Goal: Transaction & Acquisition: Book appointment/travel/reservation

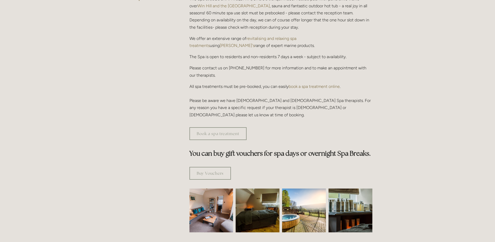
scroll to position [157, 0]
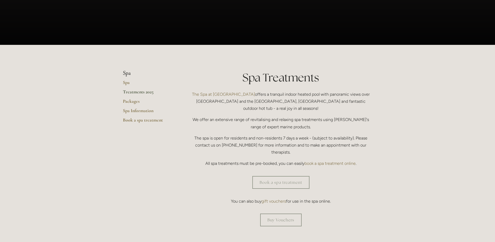
scroll to position [78, 0]
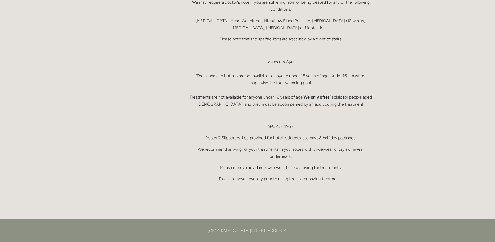
scroll to position [313, 0]
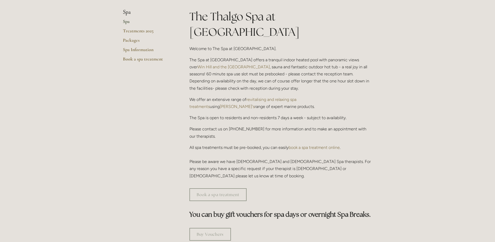
scroll to position [157, 0]
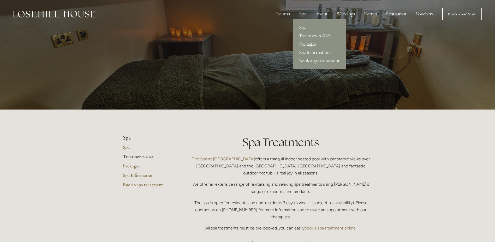
click at [310, 60] on link "Book a spa treatment" at bounding box center [319, 61] width 53 height 8
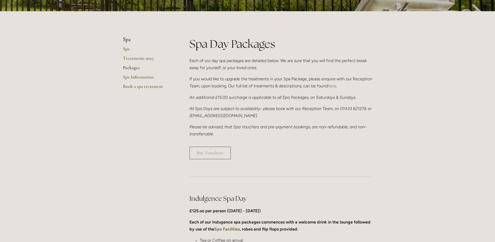
scroll to position [104, 0]
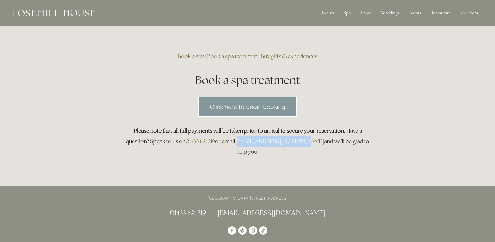
drag, startPoint x: 300, startPoint y: 141, endPoint x: 242, endPoint y: 139, distance: 57.7
click at [242, 139] on h3 "Please note that all full payments will be taken prior to arrival to secure you…" at bounding box center [248, 141] width 250 height 31
copy link "[EMAIL_ADDRESS][DOMAIN_NAME]"
click at [254, 107] on link "Click here to begin booking" at bounding box center [247, 107] width 99 height 20
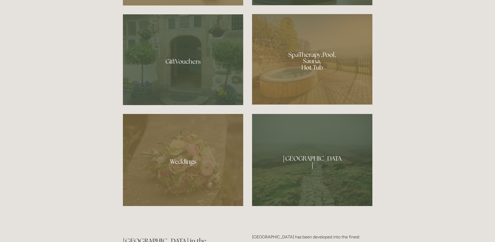
scroll to position [444, 0]
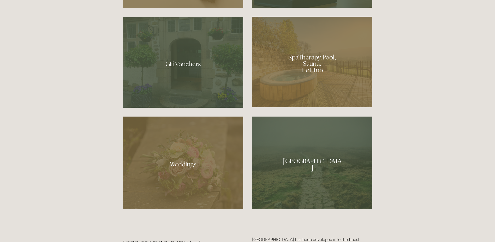
click at [309, 64] on div at bounding box center [312, 62] width 120 height 91
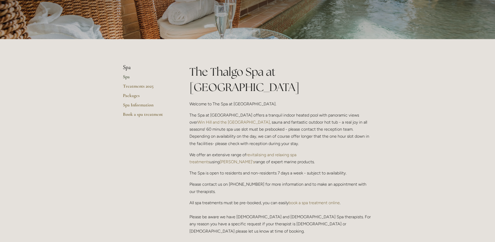
scroll to position [104, 0]
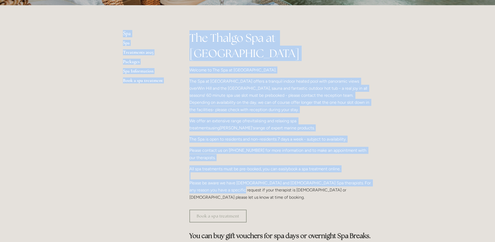
drag, startPoint x: 232, startPoint y: 181, endPoint x: 101, endPoint y: 188, distance: 131.2
drag, startPoint x: 101, startPoint y: 188, endPoint x: 188, endPoint y: 138, distance: 100.3
click at [187, 138] on div "The Thalgo Spa at Losehill House Welcome to The Spa at Losehill House. The Spa …" at bounding box center [281, 117] width 192 height 175
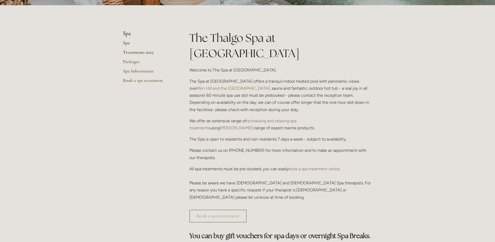
click at [134, 51] on link "Treatments 2025" at bounding box center [148, 53] width 50 height 9
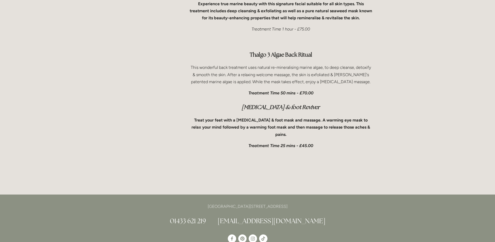
scroll to position [1801, 0]
